Goal: Information Seeking & Learning: Learn about a topic

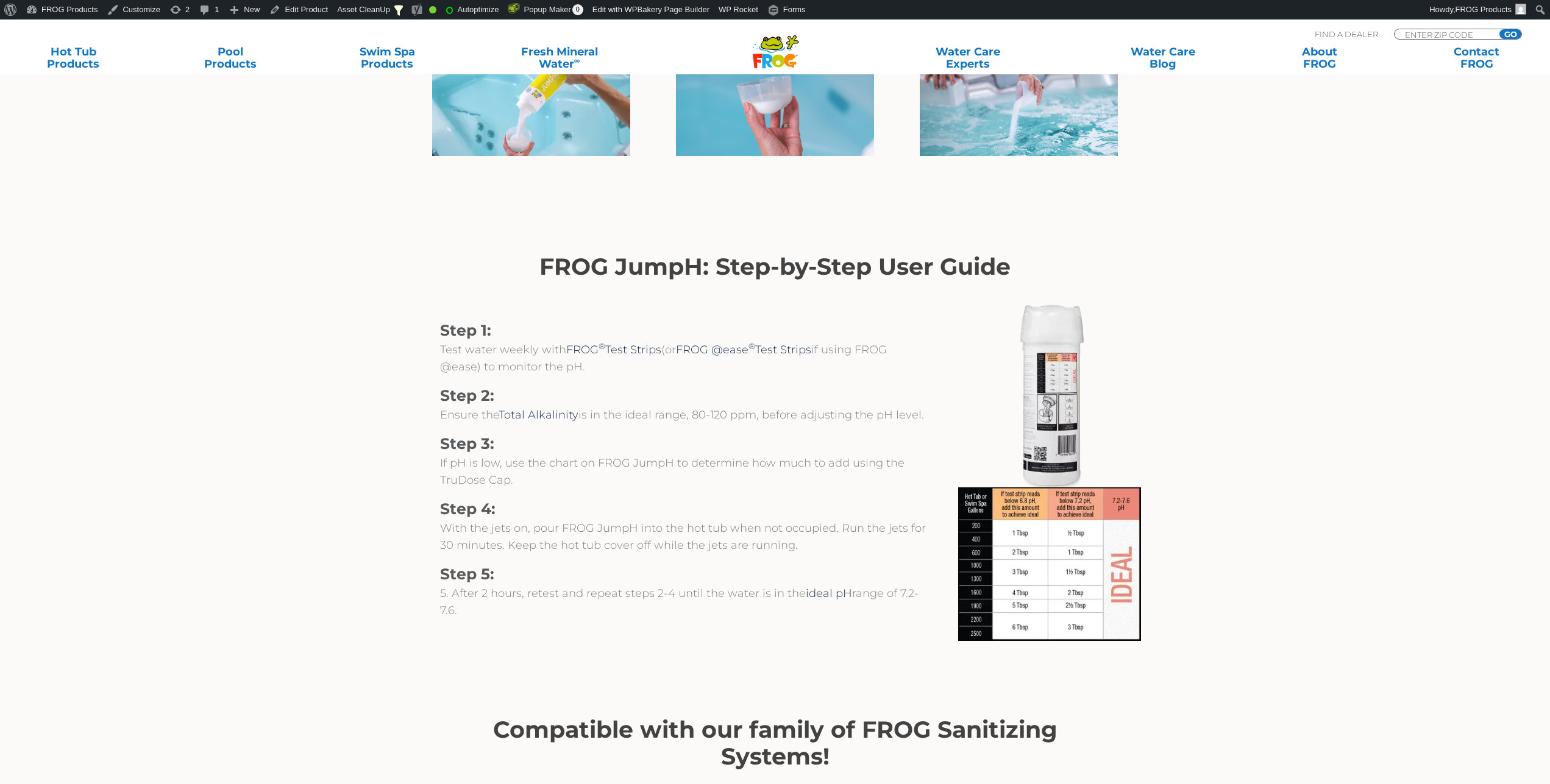
scroll to position [994, 0]
